Goal: Use online tool/utility

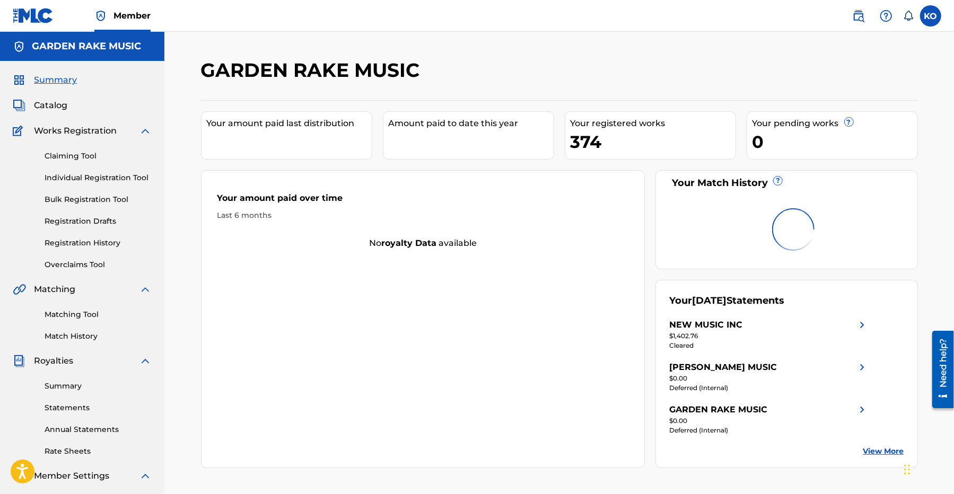
click at [76, 313] on link "Matching Tool" at bounding box center [98, 314] width 107 height 11
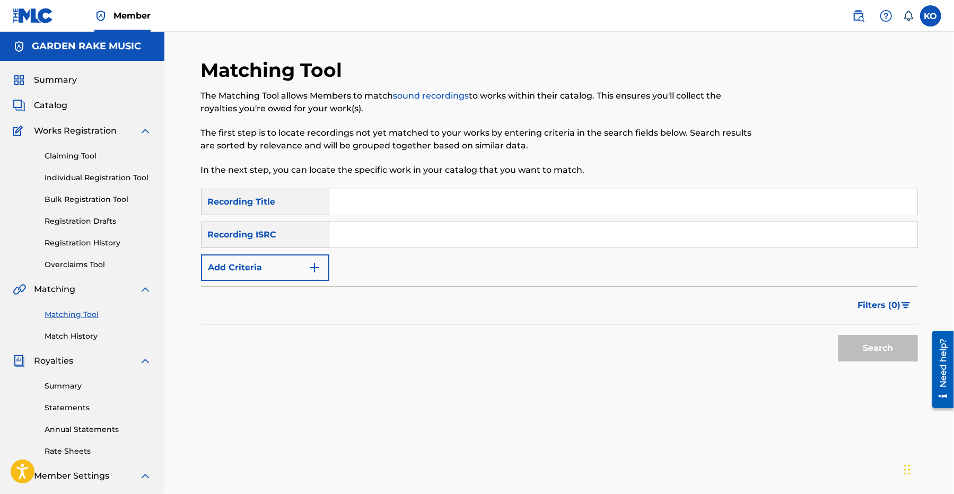
click at [350, 205] on input "Search Form" at bounding box center [623, 201] width 588 height 25
type input "no llorare"
click at [857, 342] on button "Search" at bounding box center [878, 348] width 80 height 27
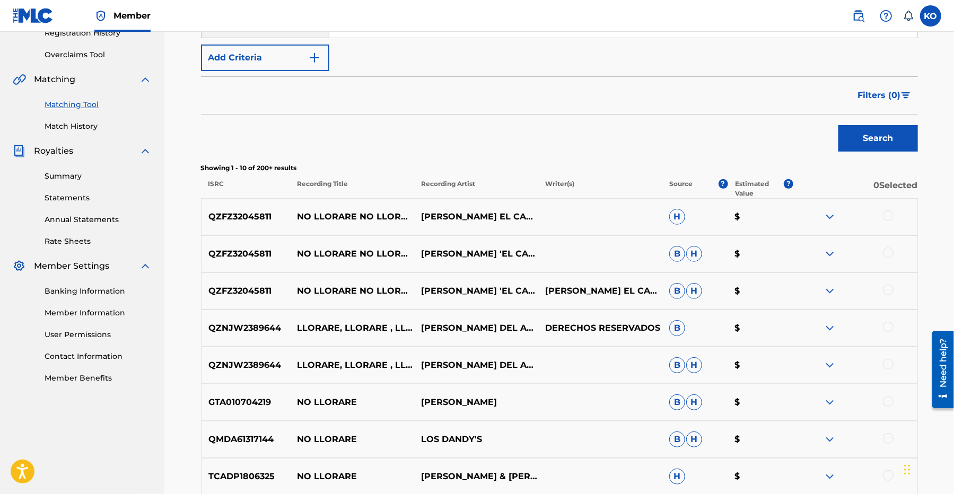
scroll to position [53, 0]
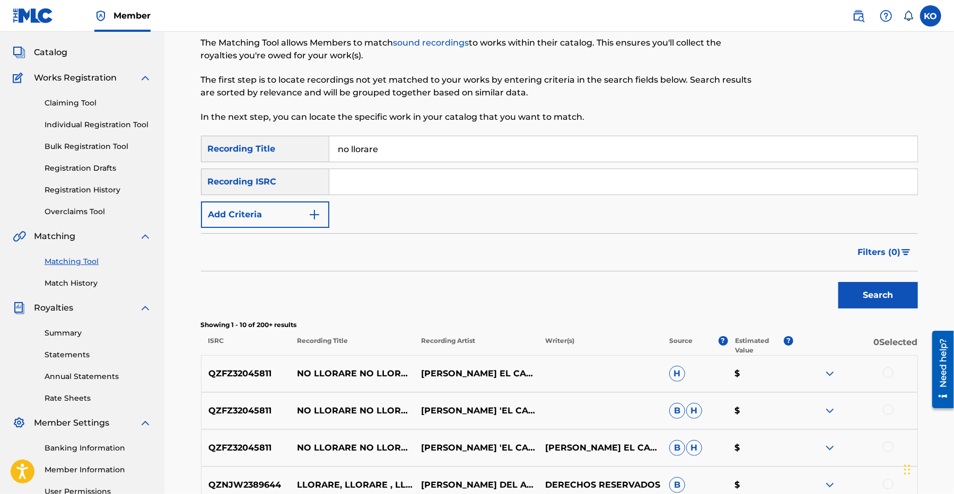
click at [315, 210] on img "Search Form" at bounding box center [314, 214] width 13 height 13
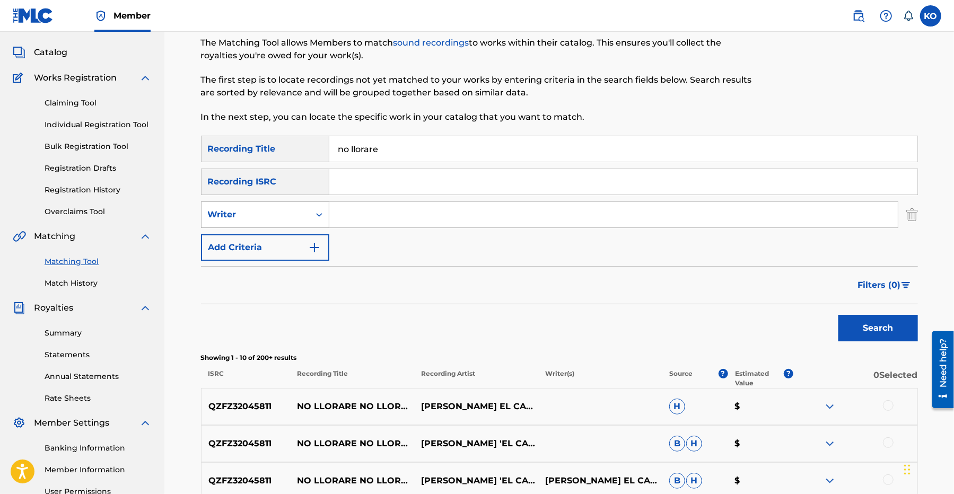
click at [317, 216] on icon "Search Form" at bounding box center [319, 214] width 11 height 11
click at [267, 239] on div "Recording Artist" at bounding box center [264, 241] width 127 height 27
click at [355, 212] on input "Search Form" at bounding box center [613, 214] width 568 height 25
type input "[PERSON_NAME]"
click at [876, 326] on button "Search" at bounding box center [878, 328] width 80 height 27
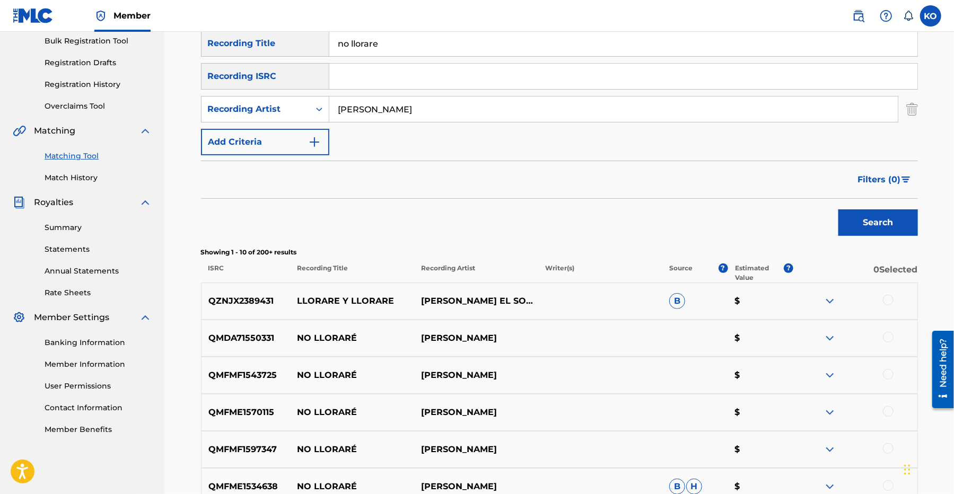
scroll to position [159, 0]
click at [830, 335] on img at bounding box center [829, 337] width 13 height 13
